Goal: Task Accomplishment & Management: Complete application form

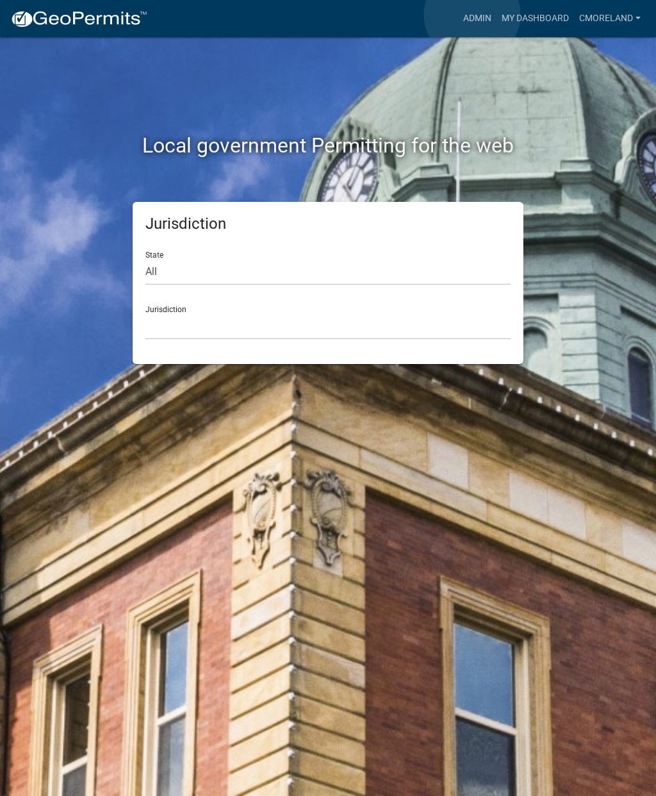
click at [472, 15] on link "Admin" at bounding box center [477, 18] width 38 height 24
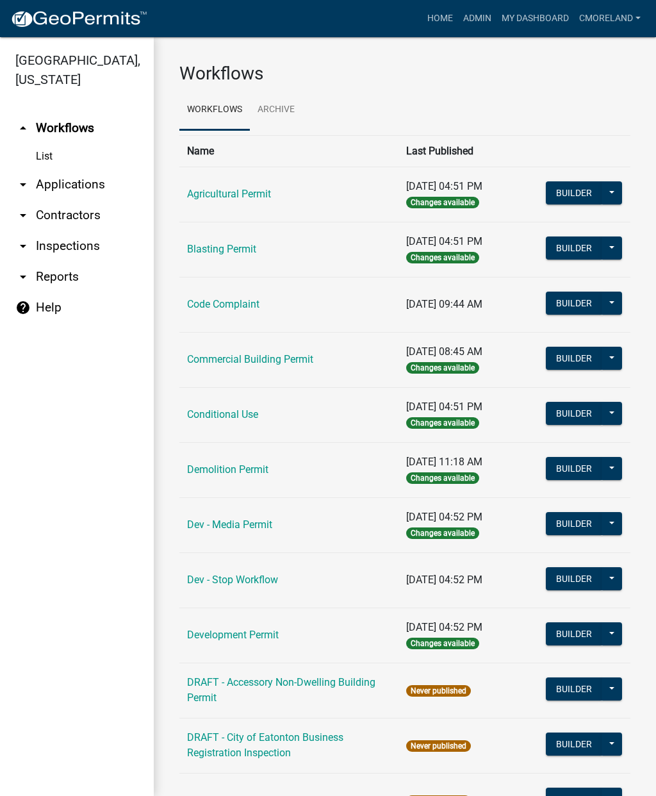
click at [235, 582] on link "Dev - Stop Workflow" at bounding box center [232, 580] width 91 height 12
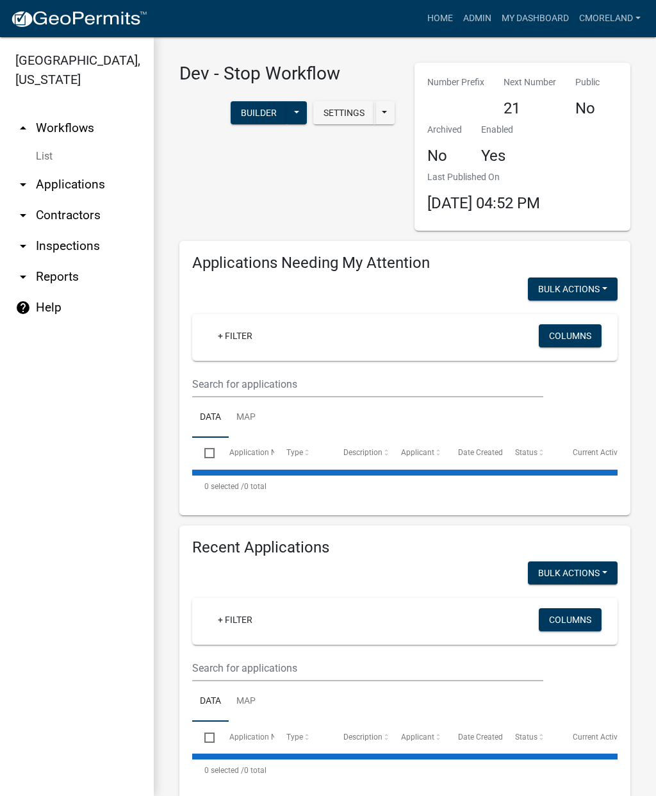
select select "2: 50"
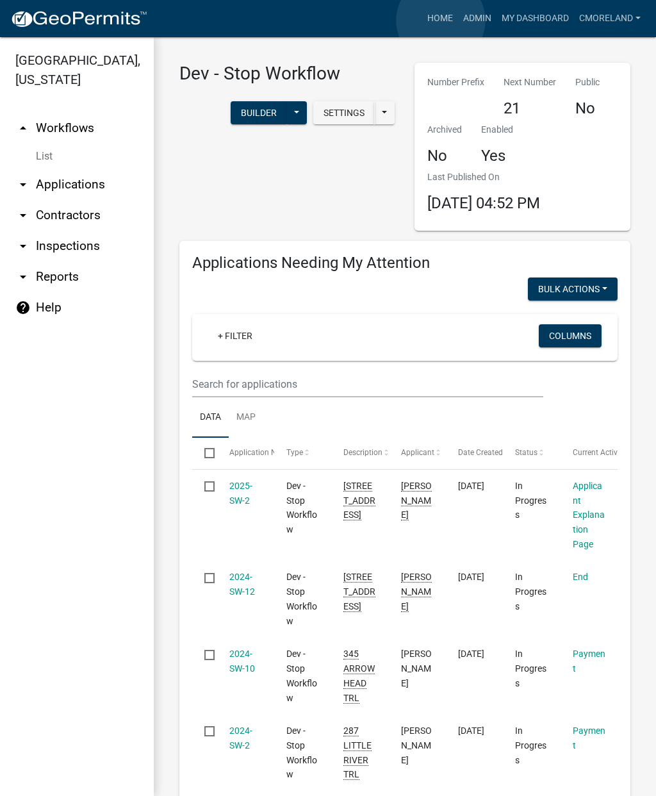
click at [442, 21] on link "Home" at bounding box center [440, 18] width 36 height 24
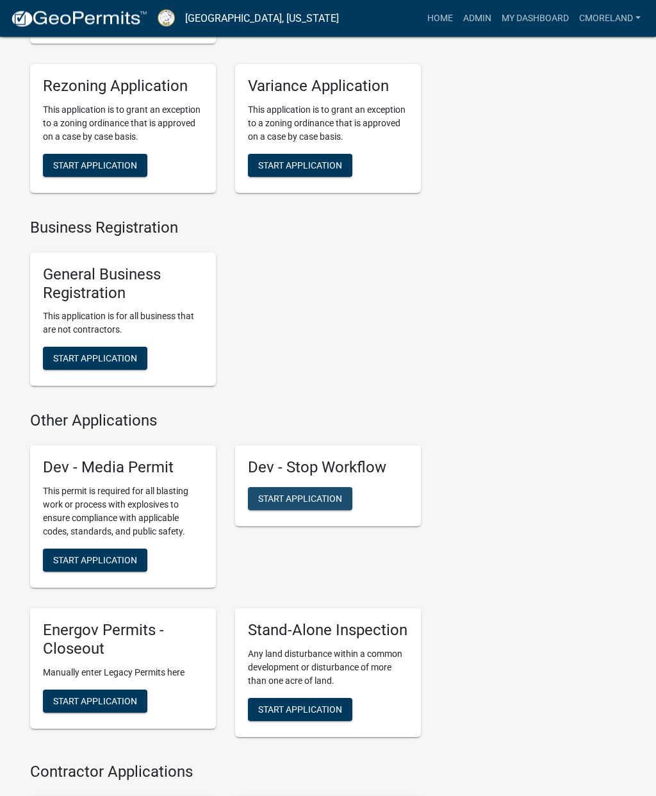
scroll to position [3141, 0]
click at [331, 503] on span "Start Application" at bounding box center [300, 498] width 84 height 10
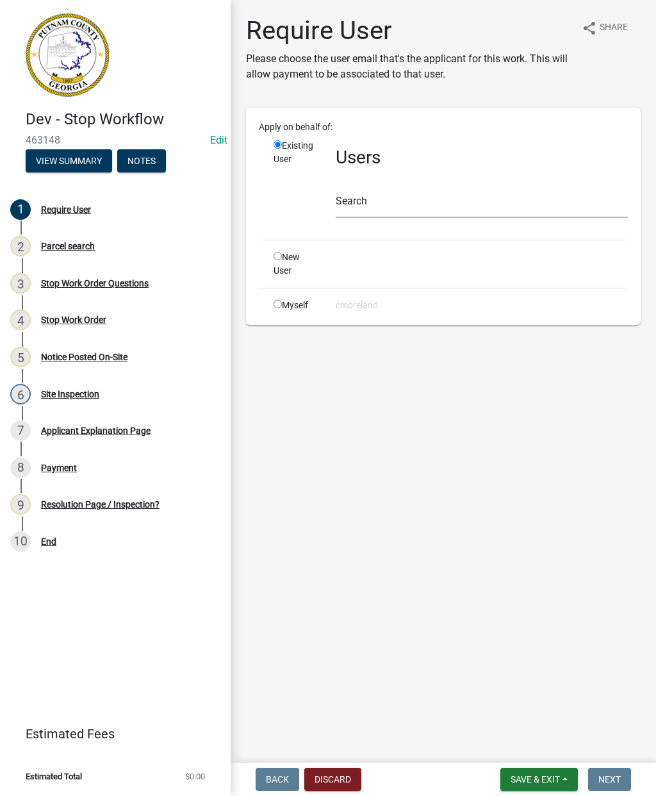
click at [281, 304] on input "radio" at bounding box center [278, 304] width 8 height 8
radio input "true"
radio input "false"
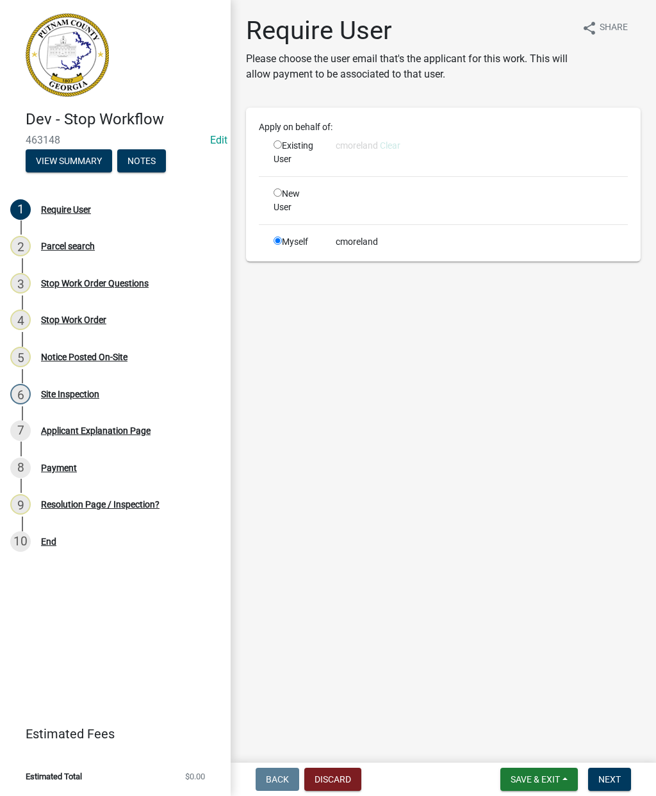
click at [616, 772] on button "Next" at bounding box center [609, 779] width 43 height 23
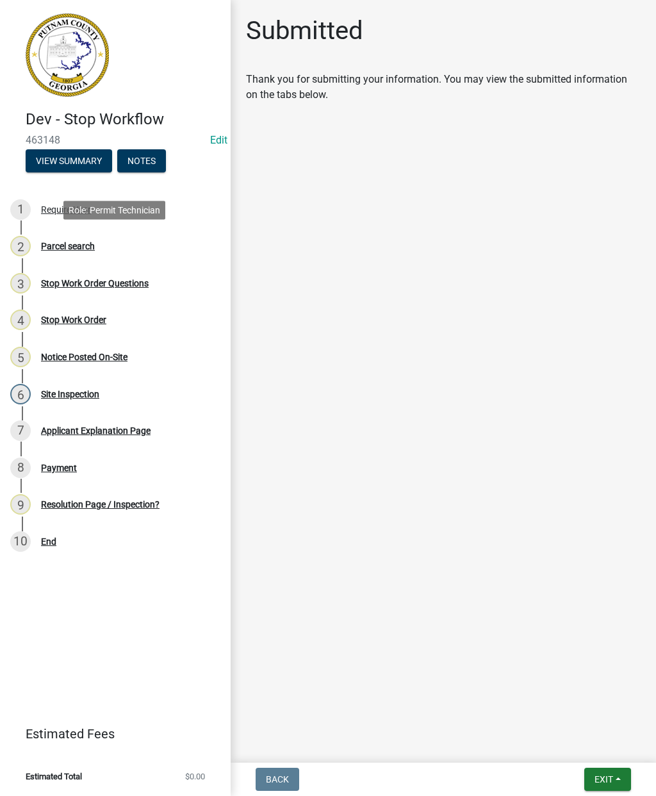
click at [72, 249] on div "Parcel search" at bounding box center [68, 246] width 54 height 9
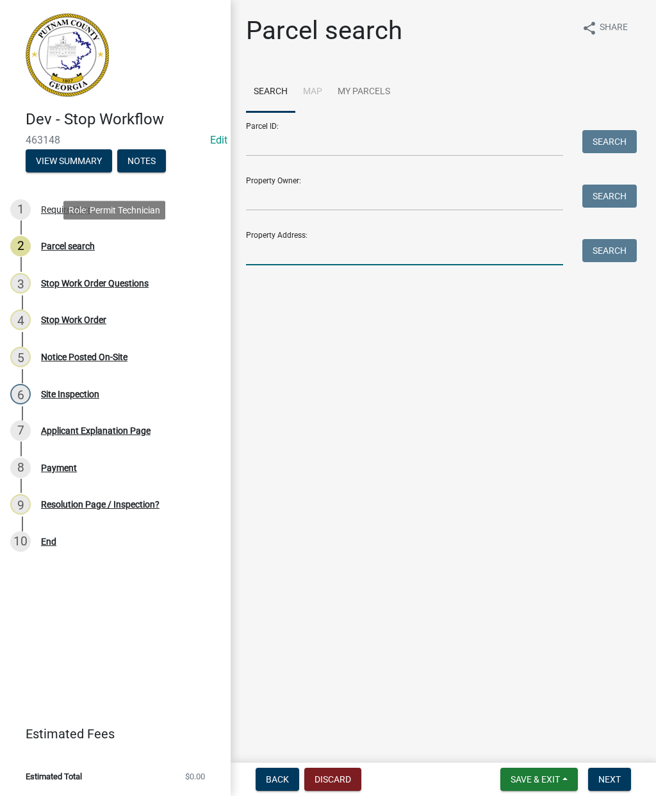
click at [276, 249] on input "Property Address:" at bounding box center [404, 252] width 317 height 26
type input "[STREET_ADDRESS]"
click at [617, 253] on button "Search" at bounding box center [609, 250] width 54 height 23
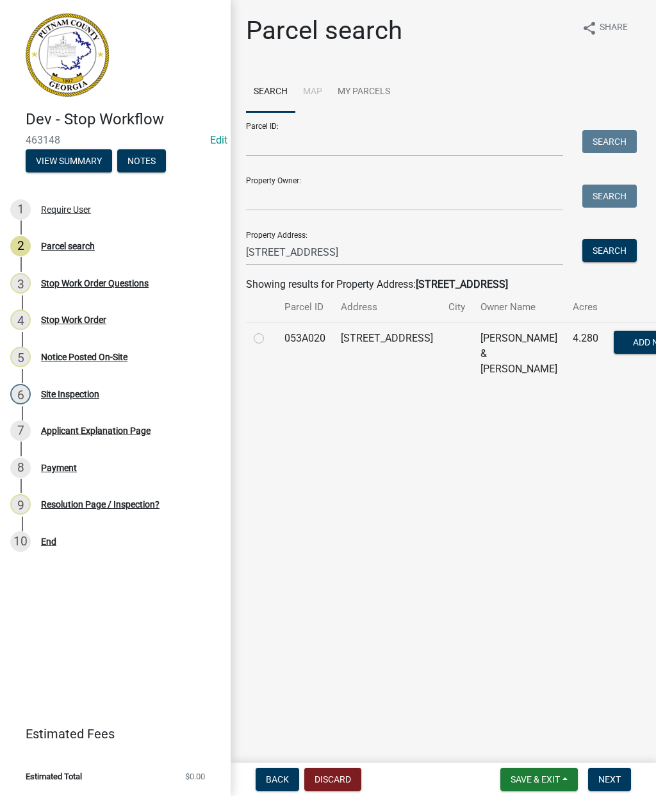
click at [269, 331] on label at bounding box center [269, 331] width 0 height 0
click at [269, 339] on input "radio" at bounding box center [273, 335] width 8 height 8
radio input "true"
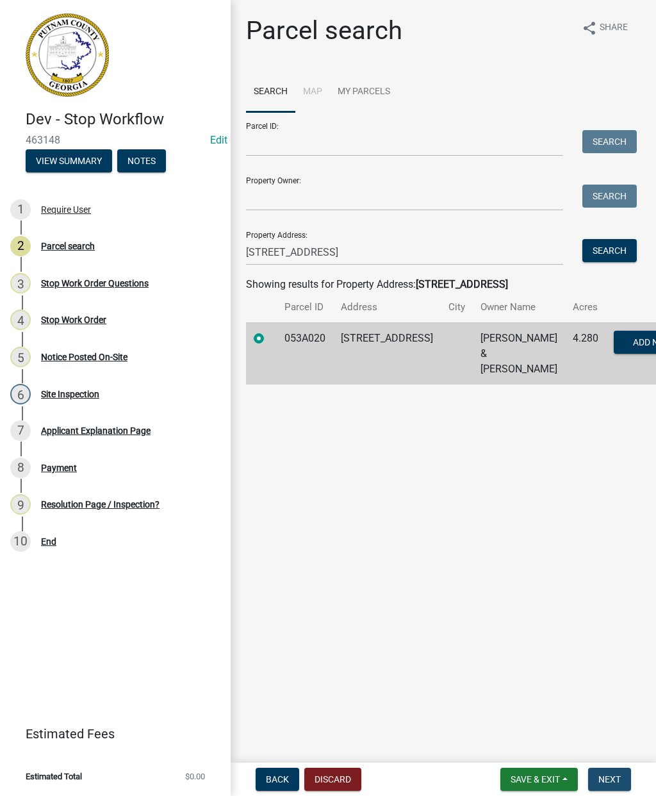
click at [615, 776] on span "Next" at bounding box center [610, 779] width 22 height 10
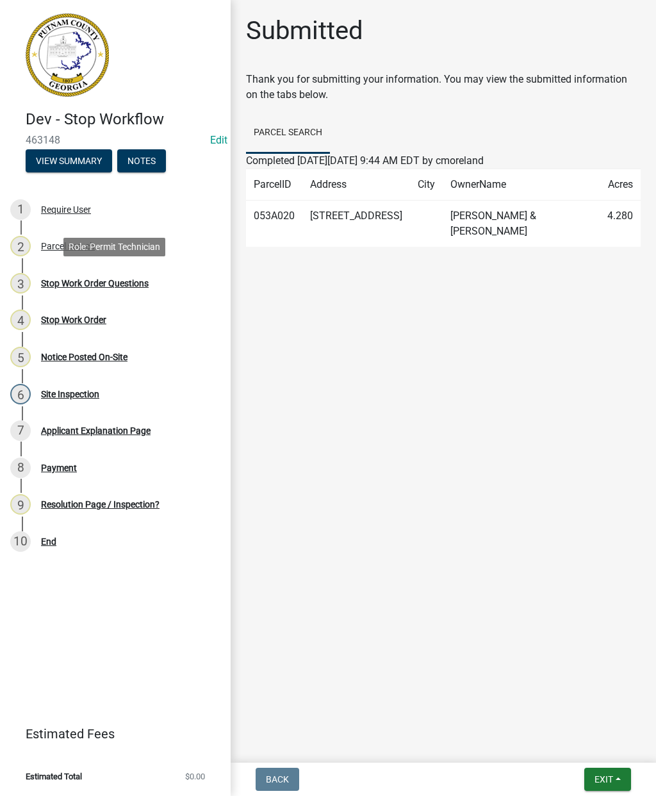
click at [106, 284] on div "Stop Work Order Questions" at bounding box center [95, 283] width 108 height 9
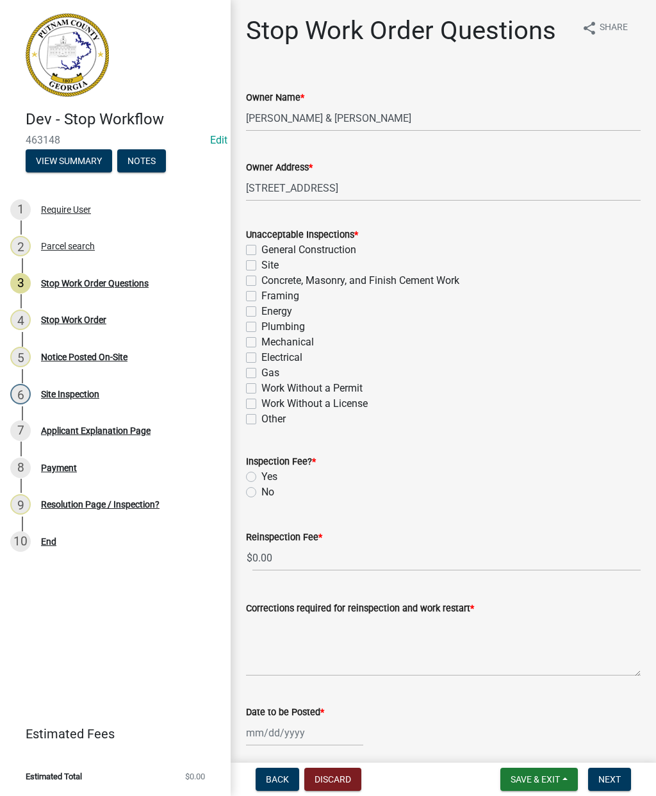
click at [261, 478] on label "Yes" at bounding box center [269, 476] width 16 height 15
click at [261, 477] on input "Yes" at bounding box center [265, 473] width 8 height 8
radio input "true"
click at [267, 639] on textarea "Corrections required for reinspection and work restart *" at bounding box center [443, 646] width 395 height 60
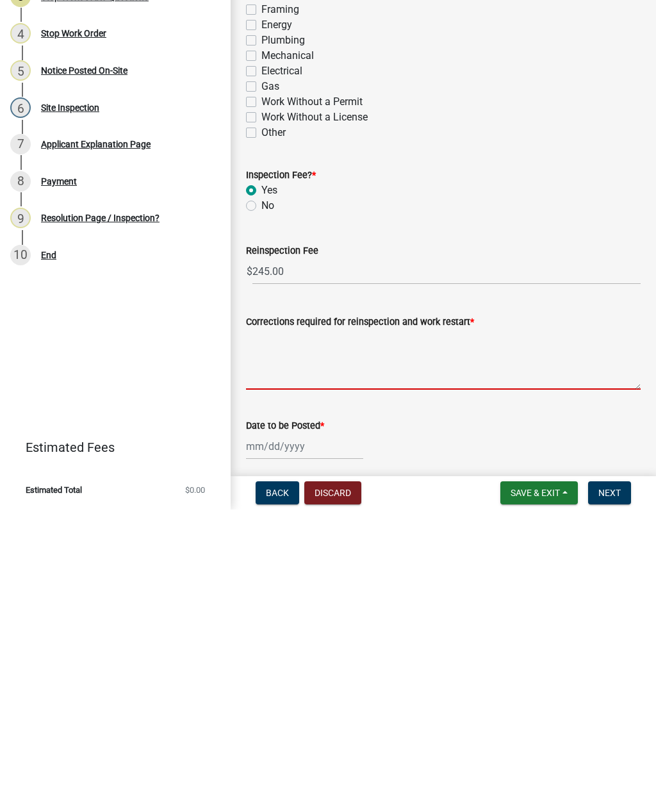
click at [261, 381] on label "Work Without a Permit" at bounding box center [311, 388] width 101 height 15
click at [261, 381] on input "Work Without a Permit" at bounding box center [265, 385] width 8 height 8
checkbox input "true"
checkbox input "false"
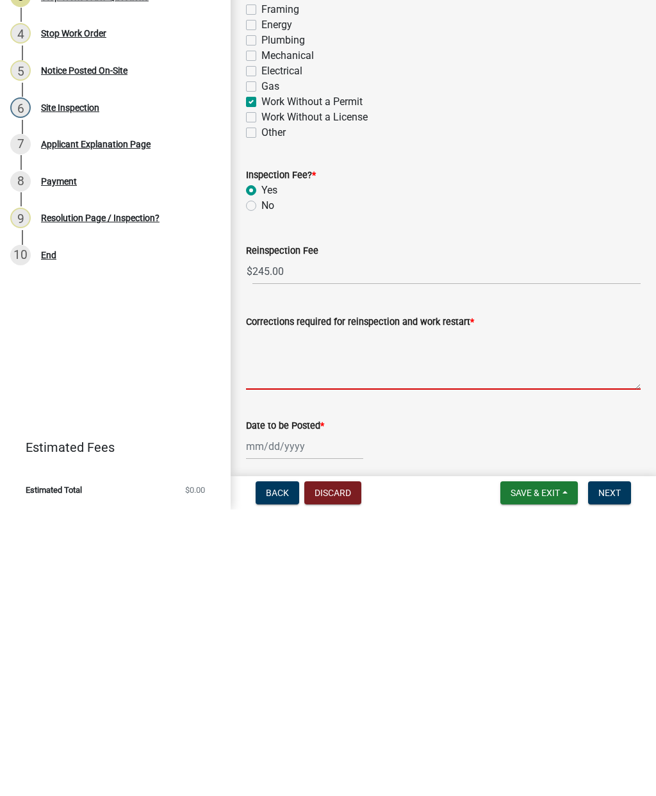
checkbox input "false"
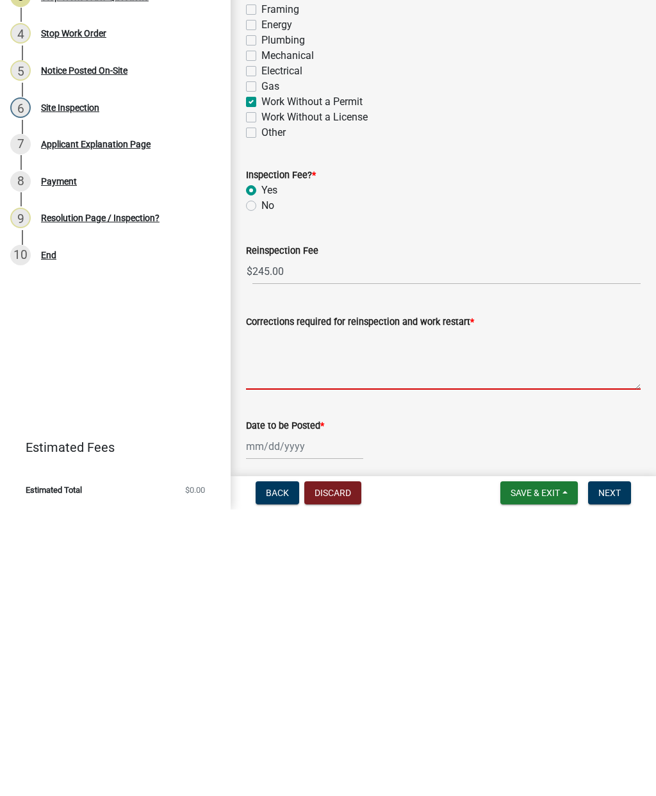
checkbox input "false"
checkbox input "true"
checkbox input "false"
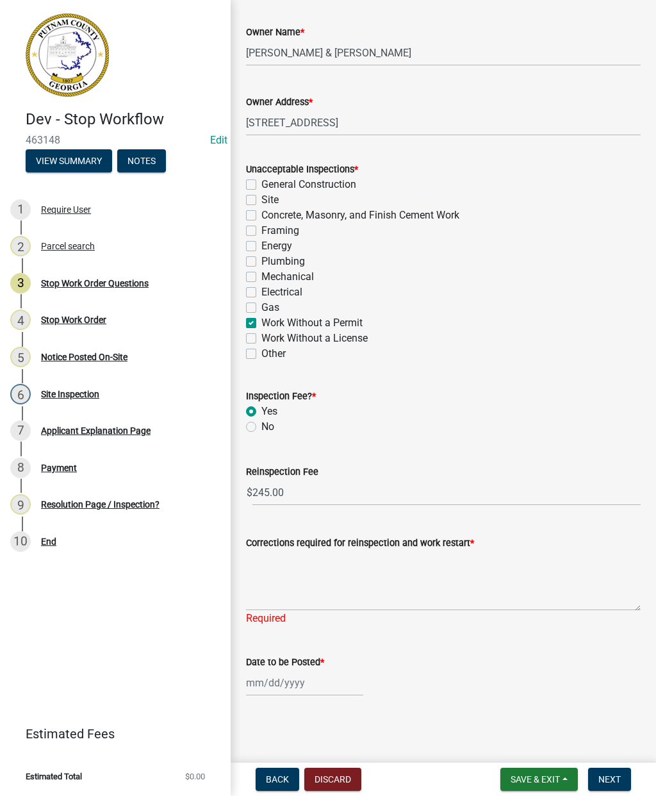
scroll to position [65, 0]
click at [267, 581] on textarea "Corrections required for reinspection and work restart *" at bounding box center [443, 580] width 395 height 60
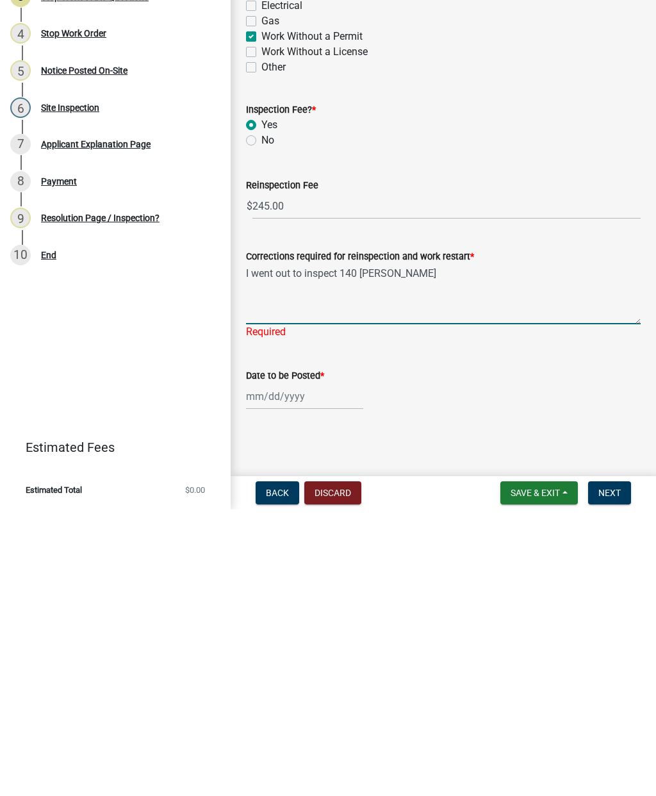
type textarea "I went out to inspect [STREET_ADDRESS][PERSON_NAME]"
